Goal: Find specific page/section: Find specific page/section

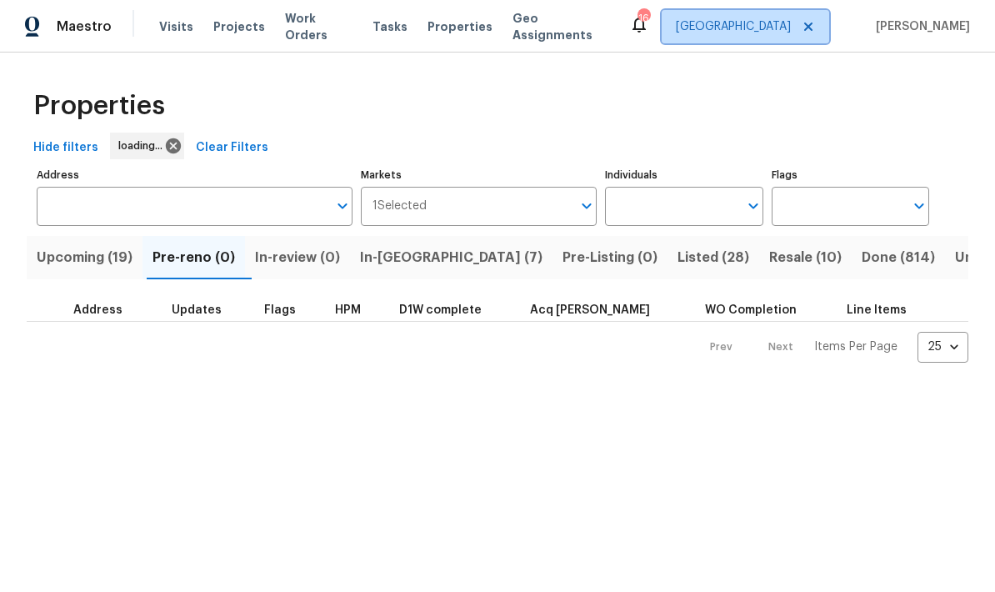
click at [768, 38] on span "[GEOGRAPHIC_DATA]" at bounding box center [746, 26] width 168 height 33
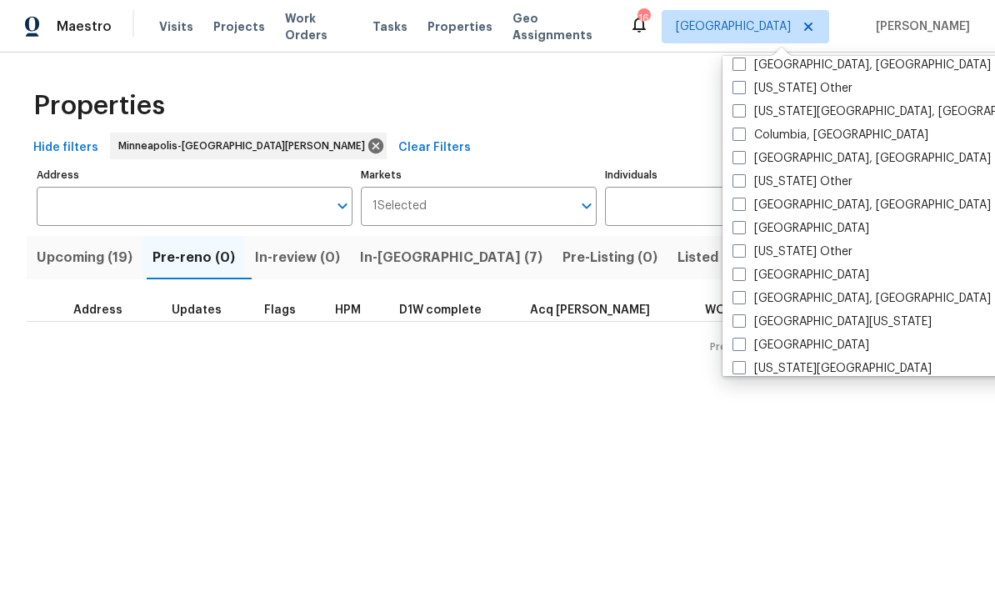
scroll to position [496, 0]
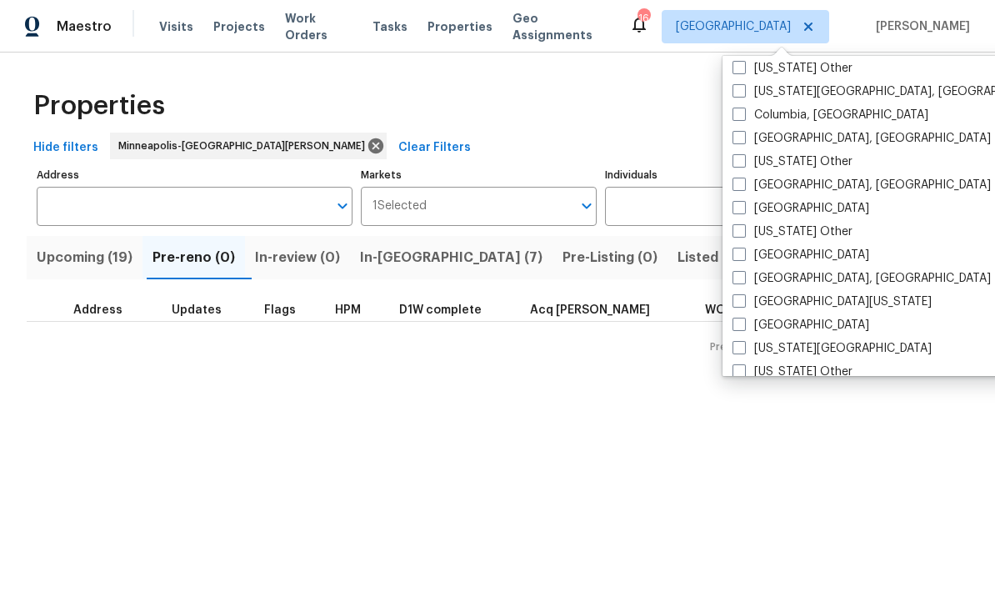
click at [811, 277] on label "[GEOGRAPHIC_DATA], [GEOGRAPHIC_DATA]" at bounding box center [862, 278] width 258 height 17
click at [744, 277] on input "[GEOGRAPHIC_DATA], [GEOGRAPHIC_DATA]" at bounding box center [738, 275] width 11 height 11
checkbox input "true"
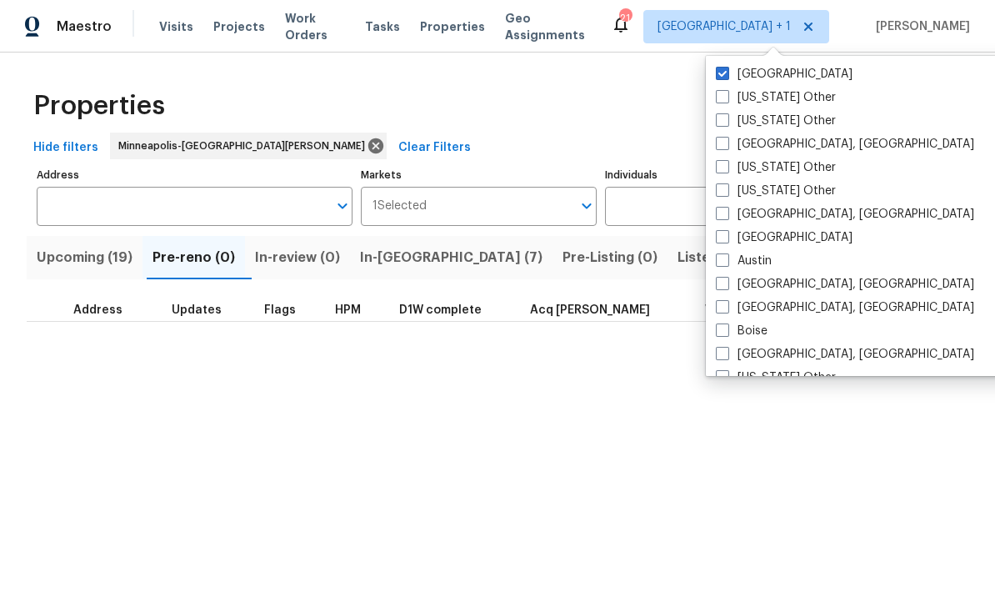
click at [774, 73] on label "[GEOGRAPHIC_DATA]" at bounding box center [784, 74] width 137 height 17
click at [727, 73] on input "[GEOGRAPHIC_DATA]" at bounding box center [721, 71] width 11 height 11
checkbox input "false"
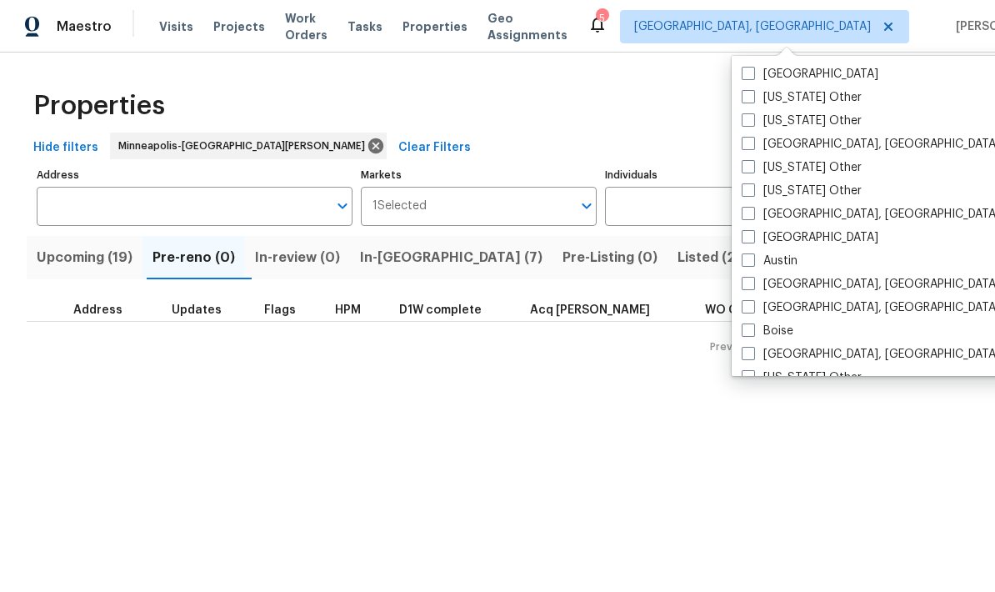
click at [180, 32] on span "Visits" at bounding box center [176, 26] width 34 height 17
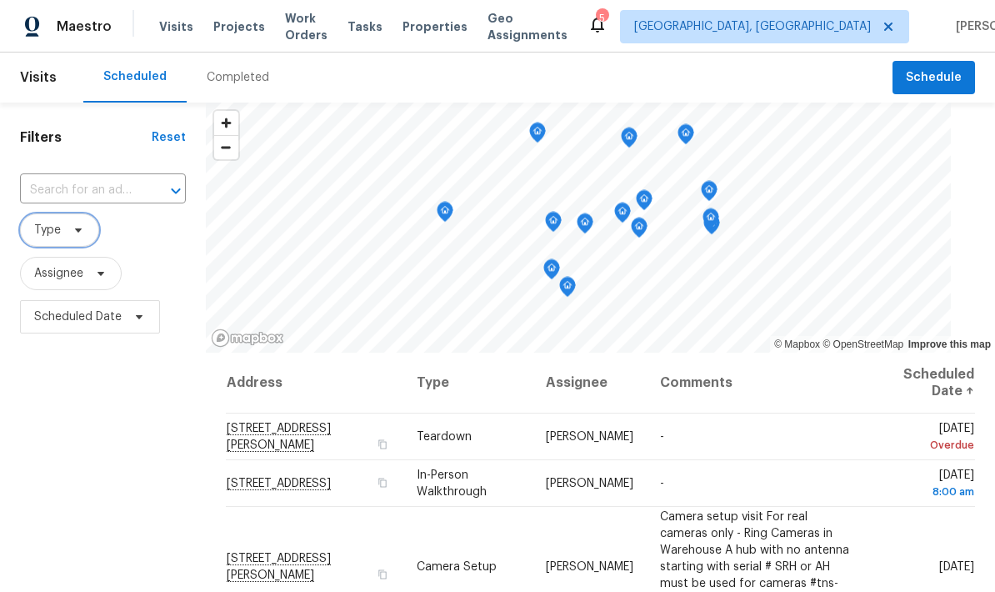
click at [85, 234] on span "Type" at bounding box center [59, 229] width 79 height 33
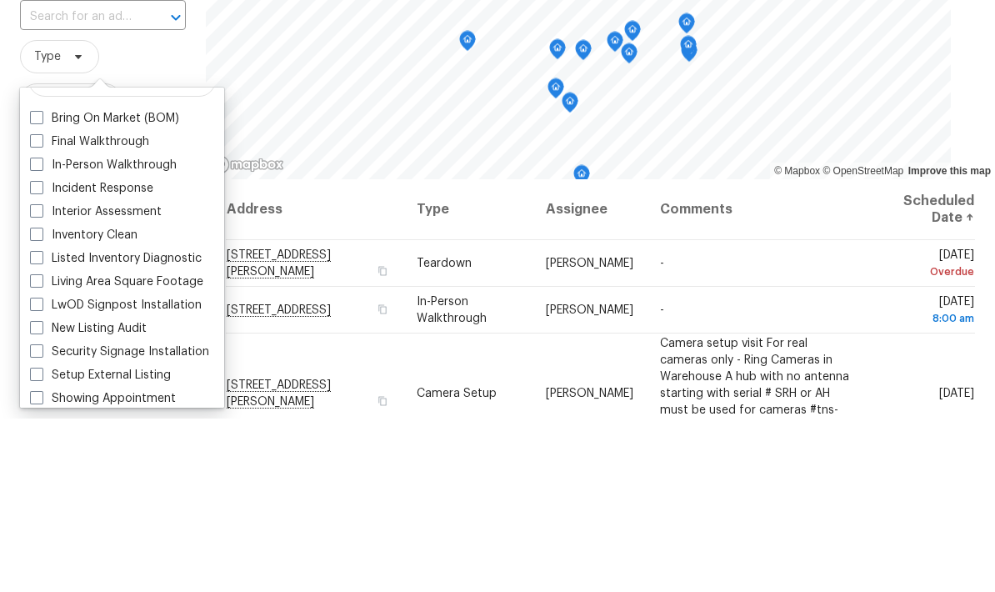
scroll to position [32, 0]
type input "In"
click at [168, 329] on label "In-Person Walkthrough" at bounding box center [103, 337] width 147 height 17
click at [41, 329] on input "In-Person Walkthrough" at bounding box center [35, 334] width 11 height 11
checkbox input "true"
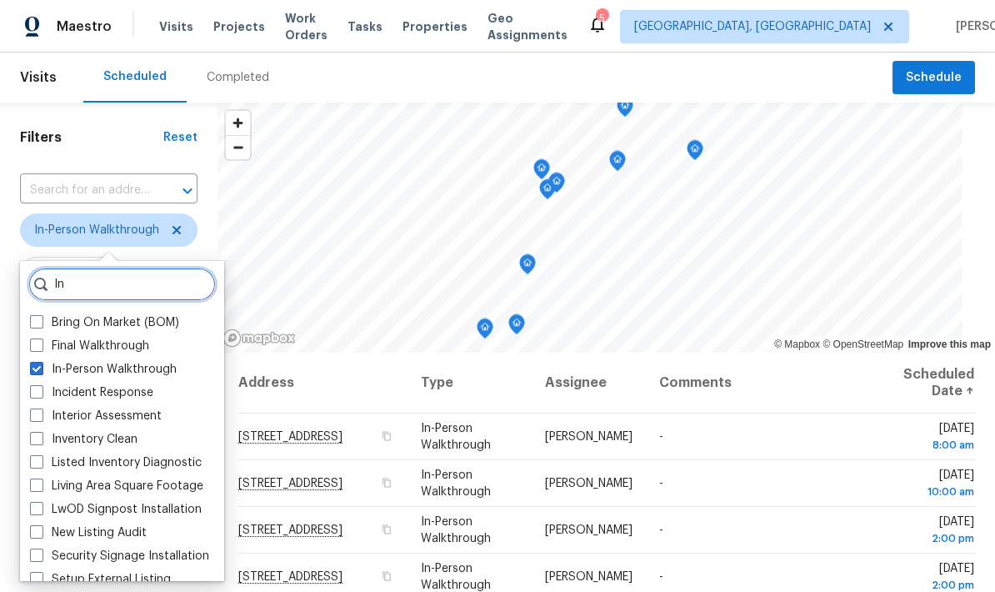
click at [149, 289] on input "In" at bounding box center [122, 284] width 188 height 33
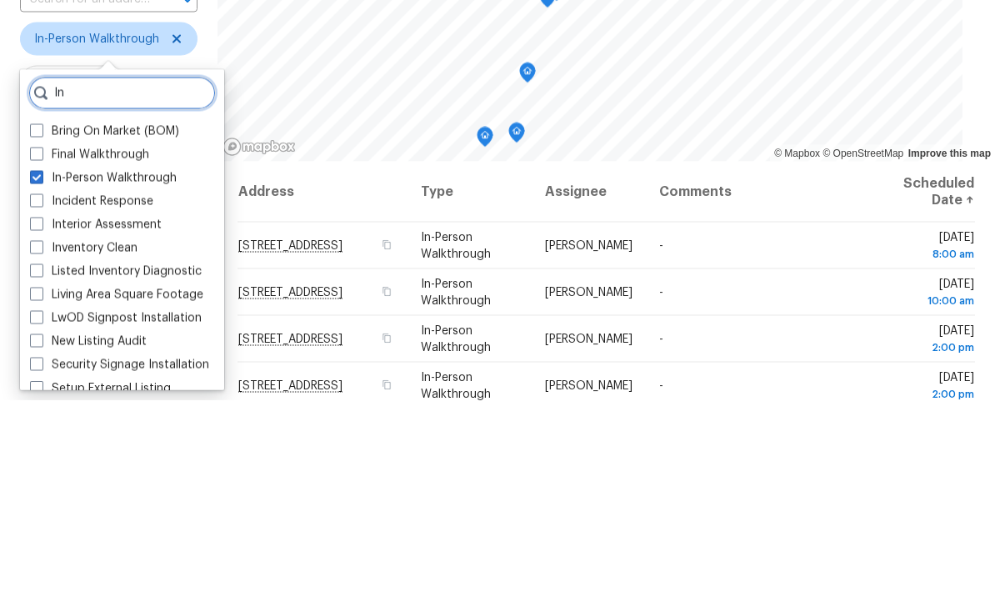
type input "I"
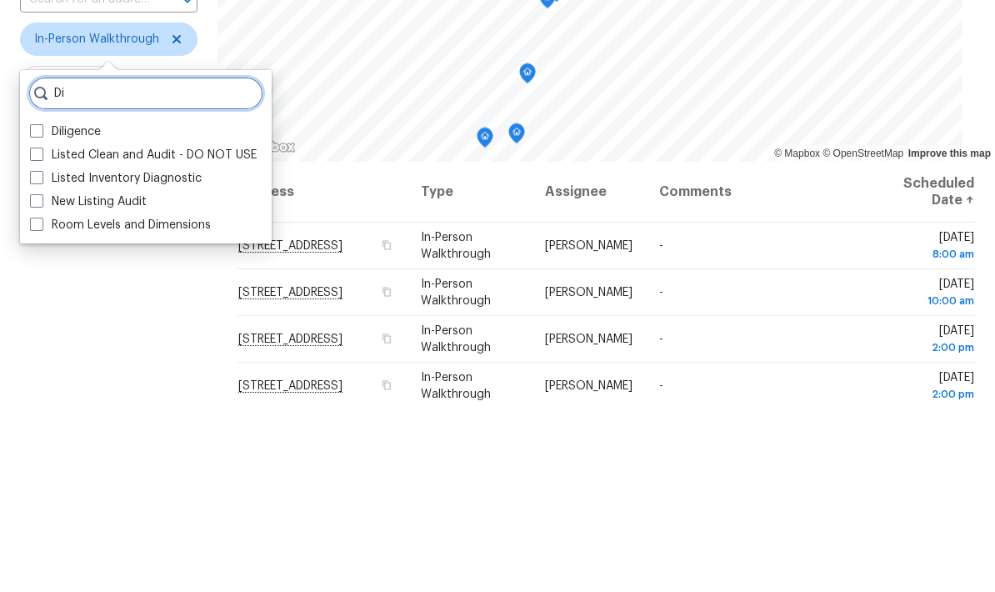
type input "Di"
click at [97, 314] on label "Diligence" at bounding box center [65, 322] width 71 height 17
click at [41, 314] on input "Diligence" at bounding box center [35, 319] width 11 height 11
checkbox input "true"
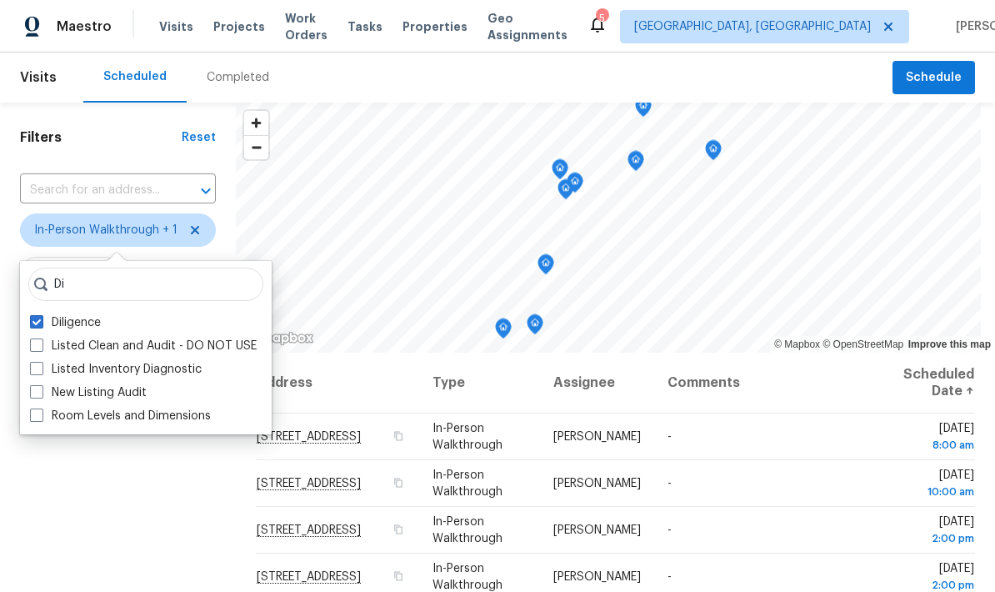
click at [143, 517] on div "Filters Reset ​ In-Person Walkthrough + 1 Assignee Scheduled Date" at bounding box center [118, 465] width 236 height 724
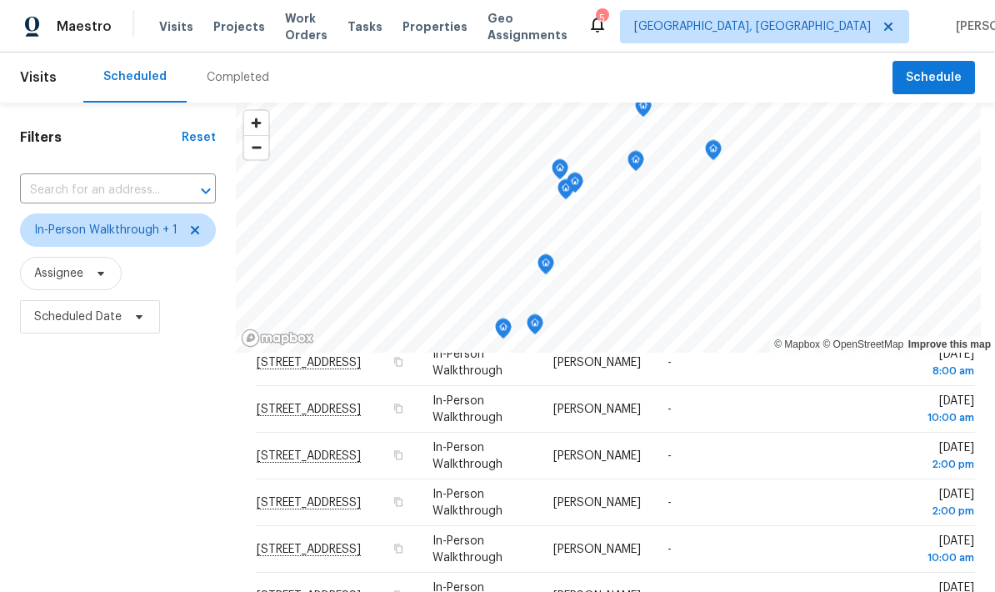
scroll to position [78, 0]
